Goal: Task Accomplishment & Management: Use online tool/utility

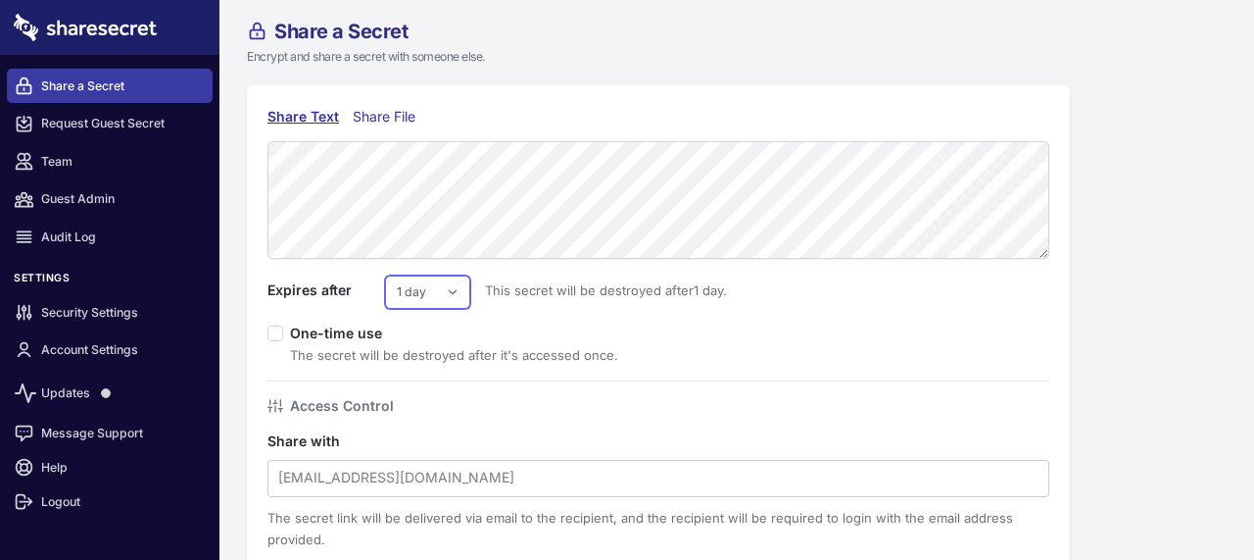
click at [451, 287] on select "1 day 2 days 3 days 4 days 5 days 6 days 7 days" at bounding box center [427, 291] width 85 height 33
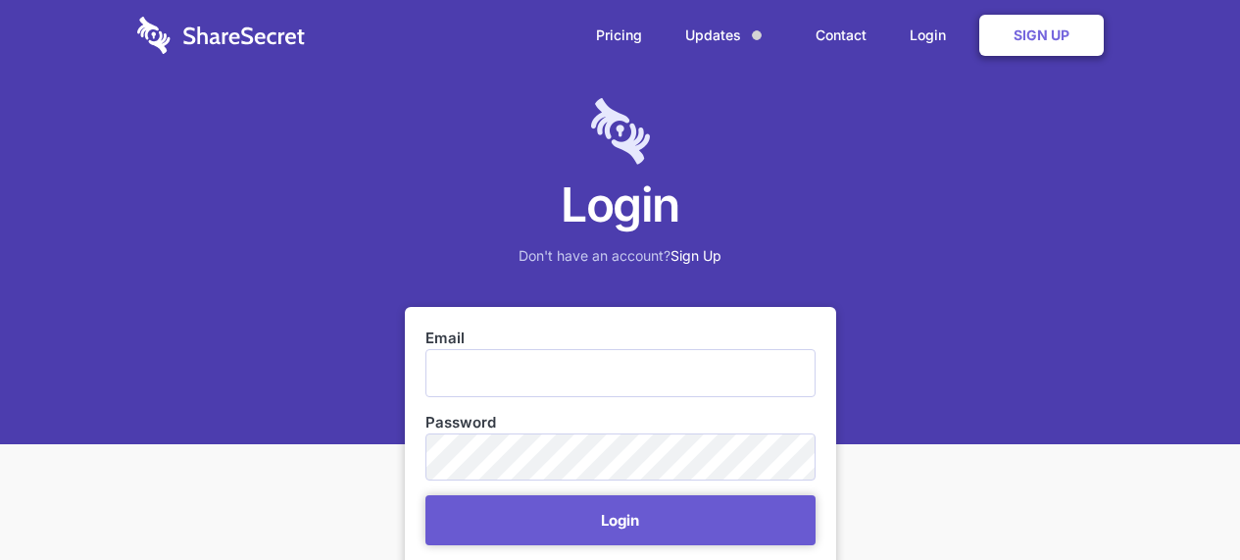
scroll to position [392, 0]
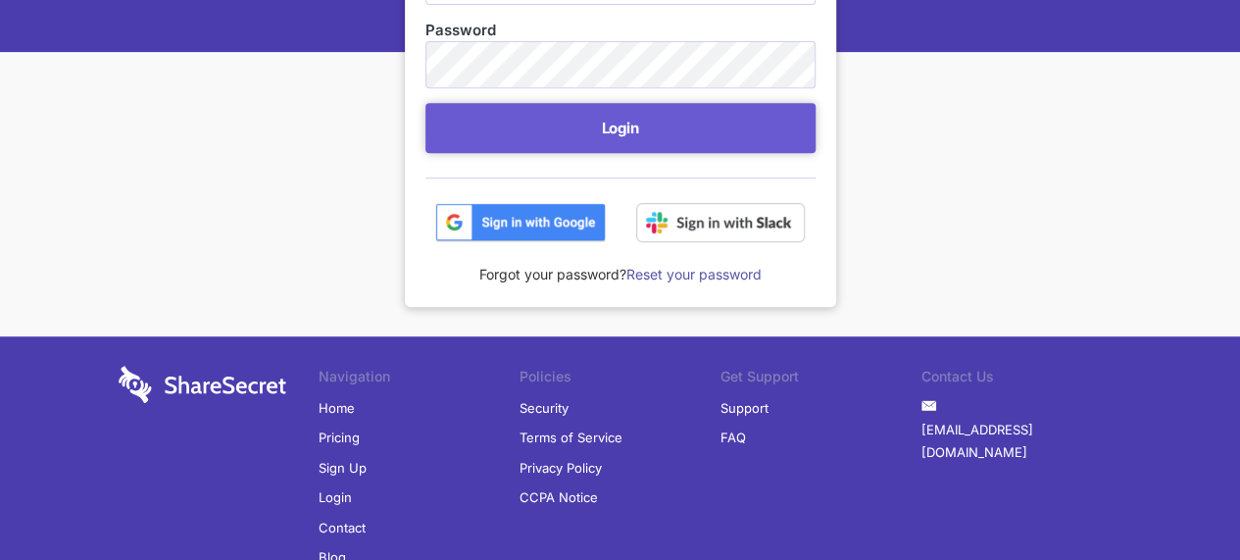
click at [523, 221] on img at bounding box center [520, 222] width 171 height 39
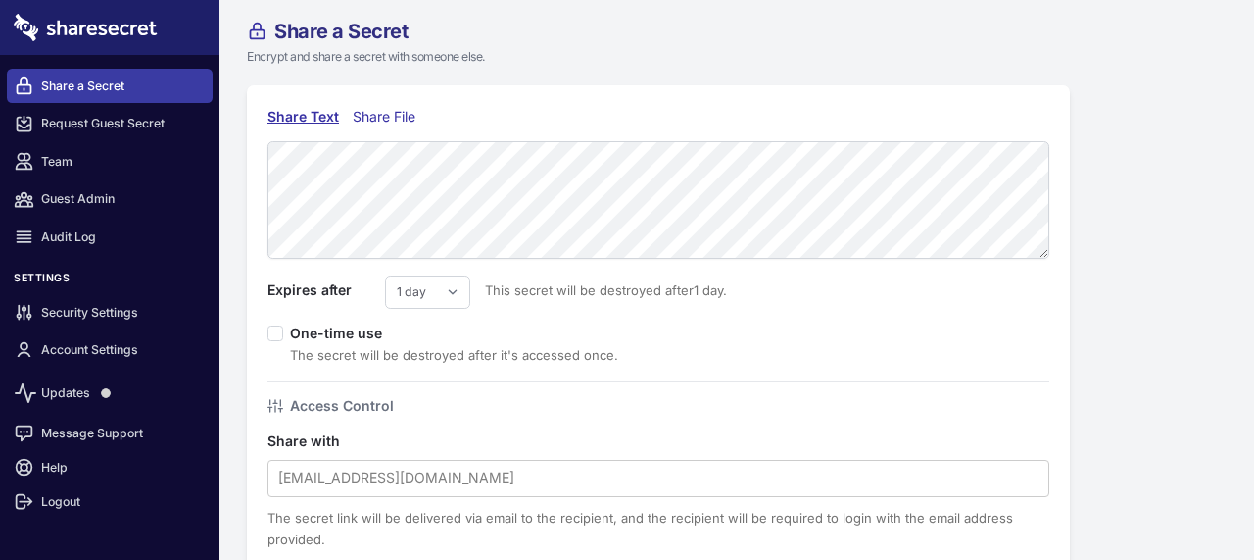
click at [396, 117] on div "Share File" at bounding box center [389, 117] width 72 height 22
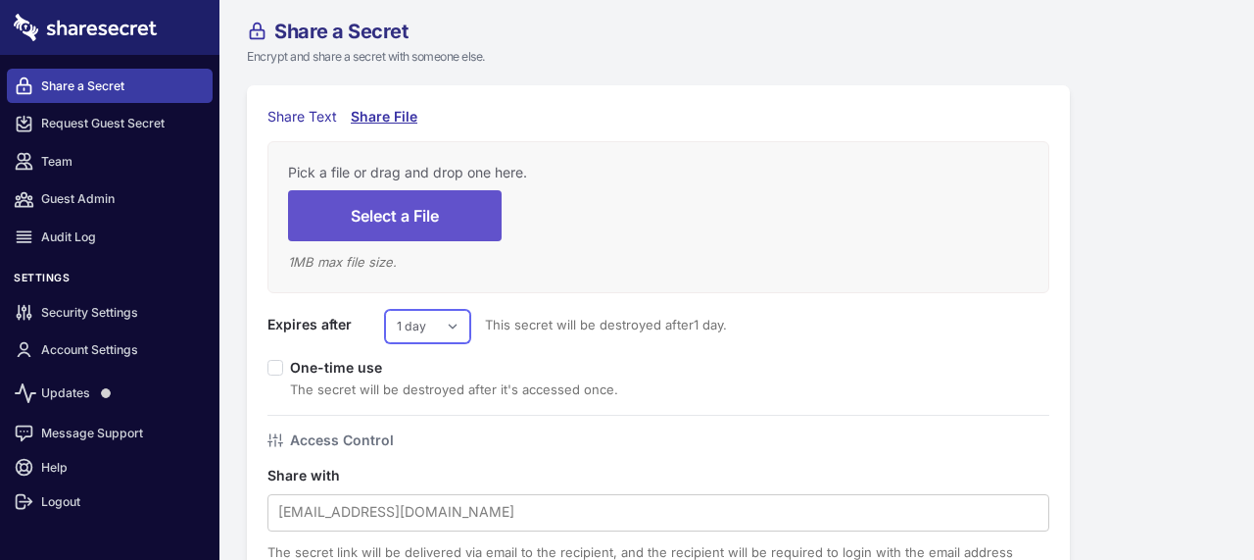
click at [439, 328] on select "1 day 2 days 3 days 4 days 5 days 6 days 7 days" at bounding box center [427, 326] width 85 height 33
select select "7"
click at [385, 310] on select "1 day 2 days 3 days 4 days 5 days 6 days 7 days" at bounding box center [427, 326] width 85 height 33
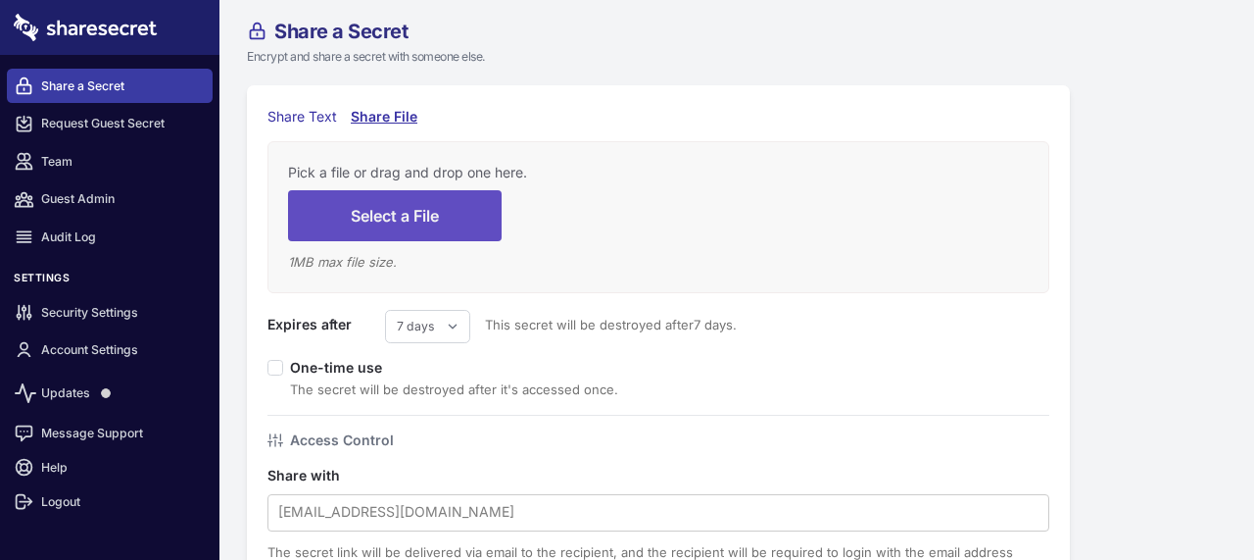
click at [422, 210] on button "Select a File" at bounding box center [395, 215] width 214 height 50
type input "C:\fakepath\SUMMON DEMAND COURT DOCUMENT.html"
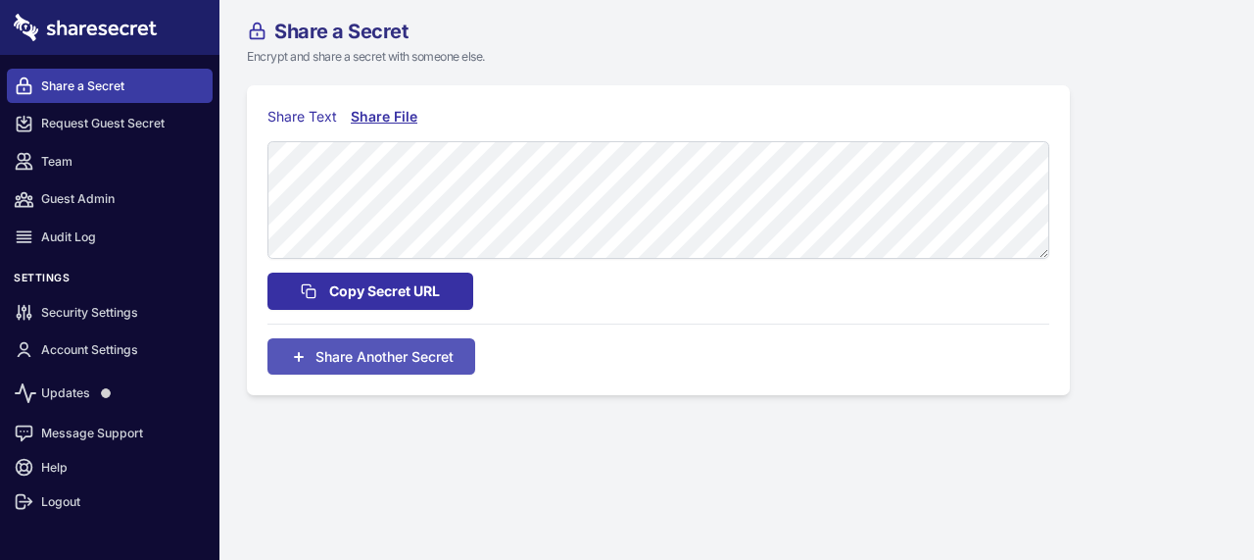
click at [374, 289] on span "Copy Secret URL" at bounding box center [384, 291] width 111 height 22
